Goal: Find specific page/section: Find specific page/section

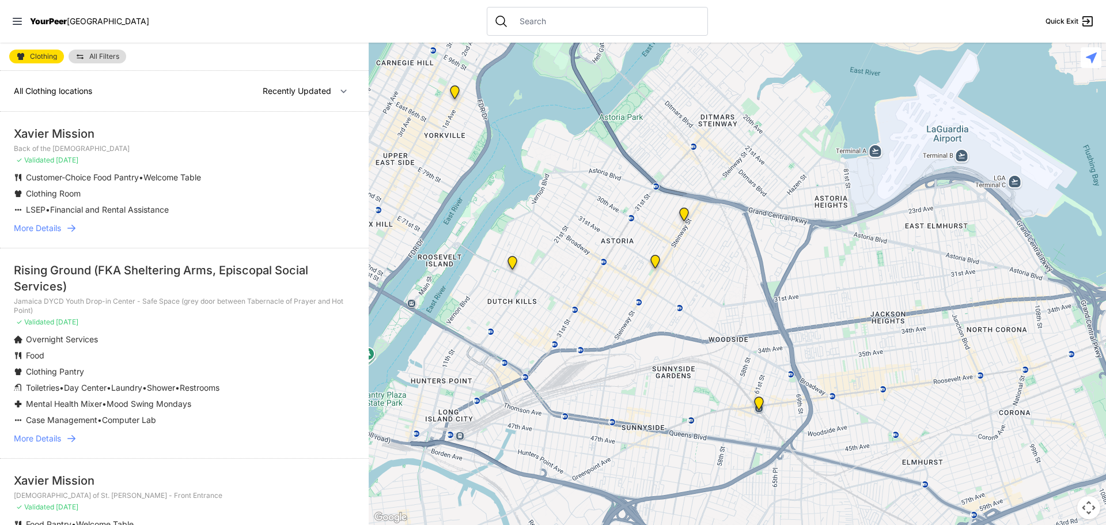
drag, startPoint x: 837, startPoint y: 325, endPoint x: 539, endPoint y: 141, distance: 350.1
click at [539, 141] on div at bounding box center [737, 284] width 737 height 482
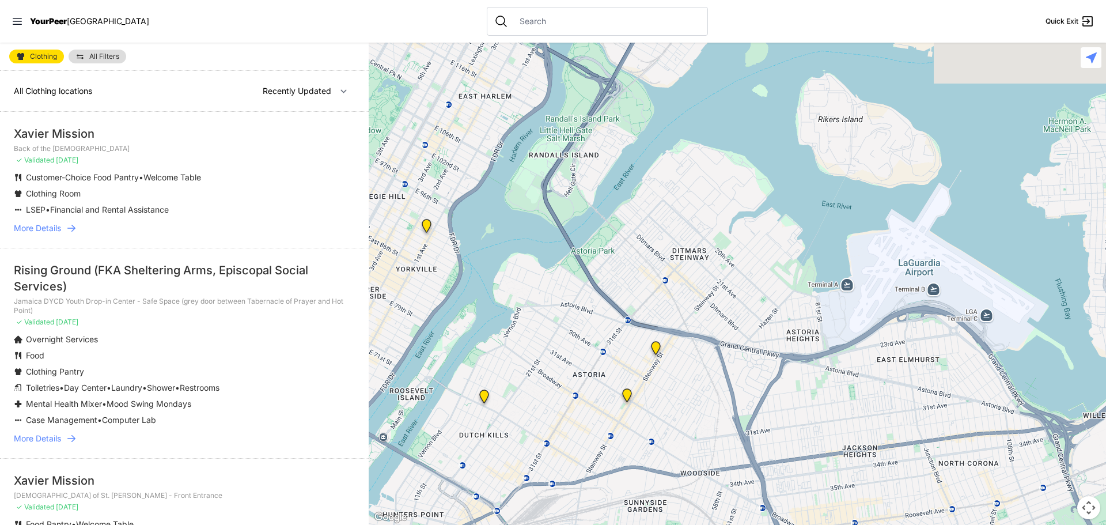
drag, startPoint x: 766, startPoint y: 241, endPoint x: 724, endPoint y: 439, distance: 202.6
click at [731, 472] on div at bounding box center [737, 284] width 737 height 482
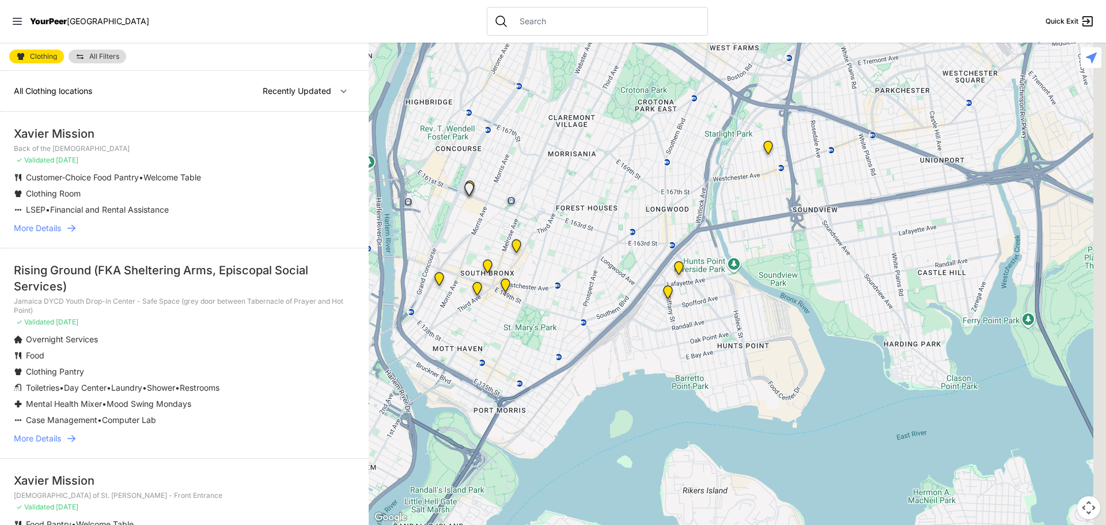
drag, startPoint x: 761, startPoint y: 88, endPoint x: 646, endPoint y: 339, distance: 276.2
click at [646, 339] on div at bounding box center [737, 284] width 737 height 482
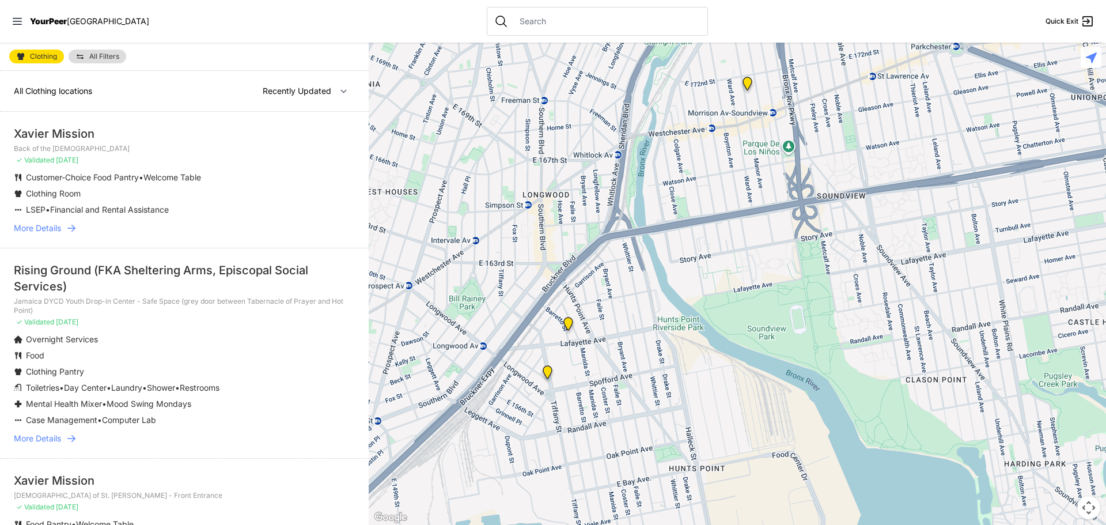
click at [570, 319] on img "Living Room 24-Hour Drop-In Center" at bounding box center [568, 326] width 14 height 18
click at [567, 325] on img "Living Room 24-Hour Drop-In Center" at bounding box center [568, 326] width 14 height 18
click at [549, 367] on img at bounding box center [547, 374] width 14 height 18
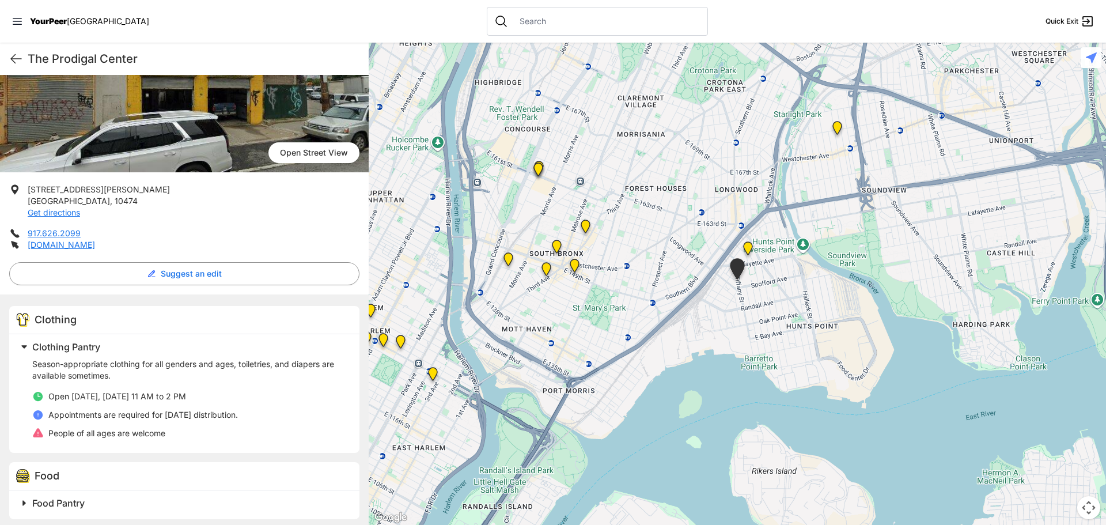
scroll to position [118, 0]
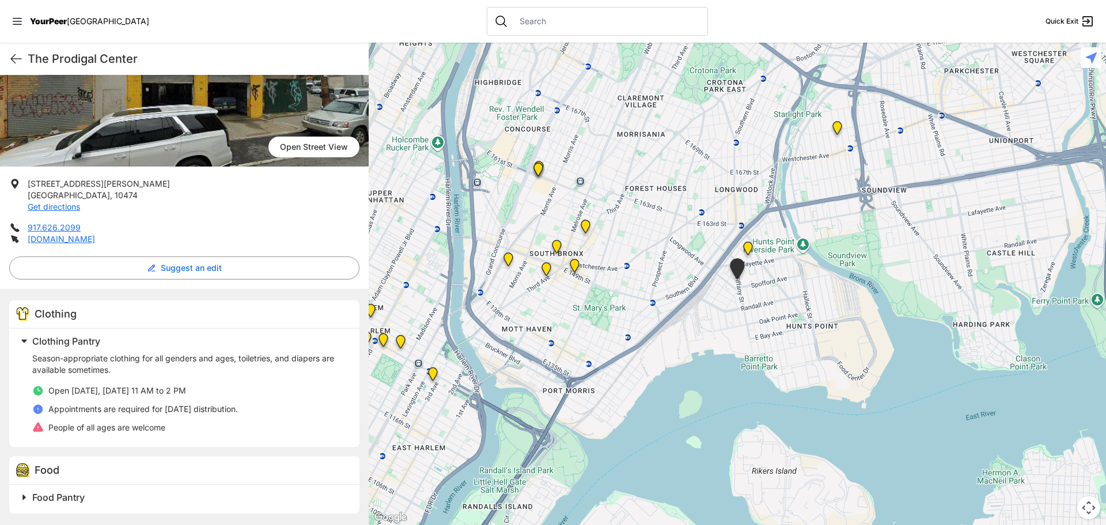
select select "recentlyUpdated"
